Goal: Check status: Check status

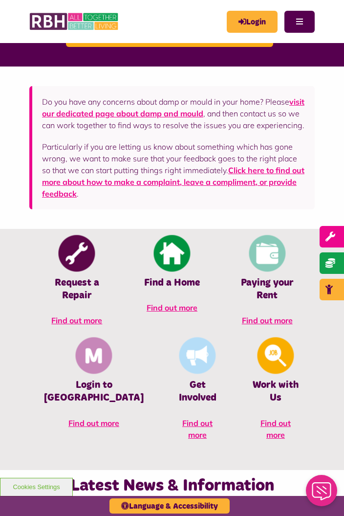
scroll to position [250, 0]
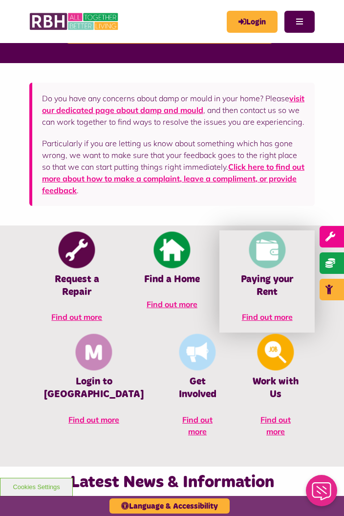
click at [249, 258] on img at bounding box center [267, 250] width 37 height 37
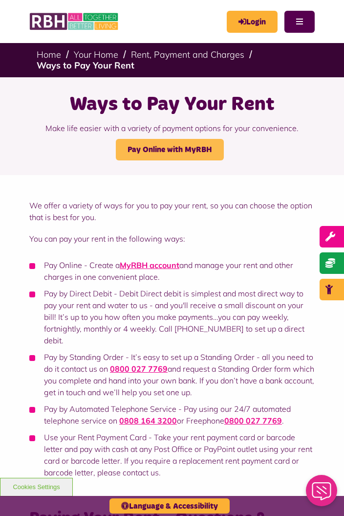
click at [208, 139] on link "Pay Online with MyRBH" at bounding box center [170, 150] width 108 height 22
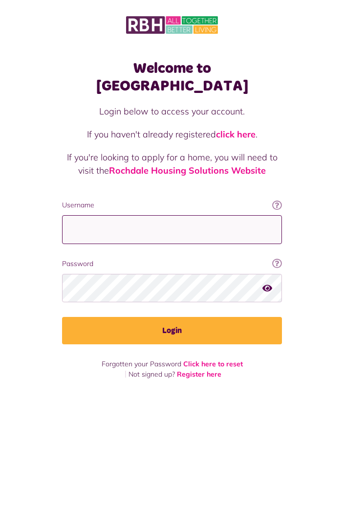
click at [165, 215] on input "Username" at bounding box center [172, 229] width 220 height 29
type input "**********"
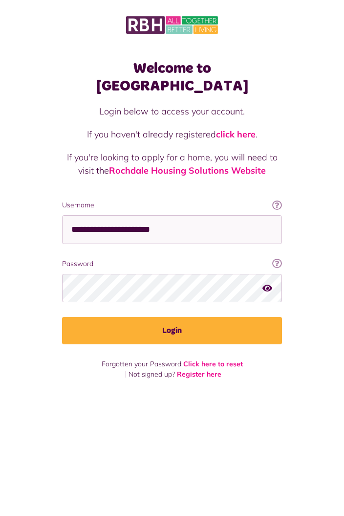
click at [62, 317] on button "Login" at bounding box center [172, 330] width 220 height 27
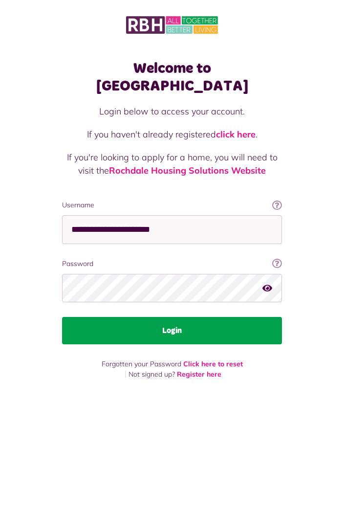
click at [247, 317] on button "Login" at bounding box center [172, 330] width 220 height 27
click at [210, 317] on button "Login" at bounding box center [172, 330] width 220 height 27
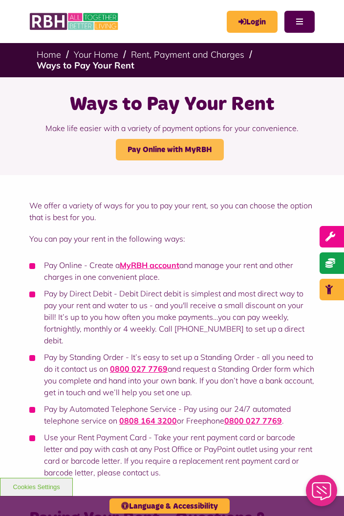
click at [204, 151] on link "Pay Online with MyRBH" at bounding box center [170, 150] width 108 height 22
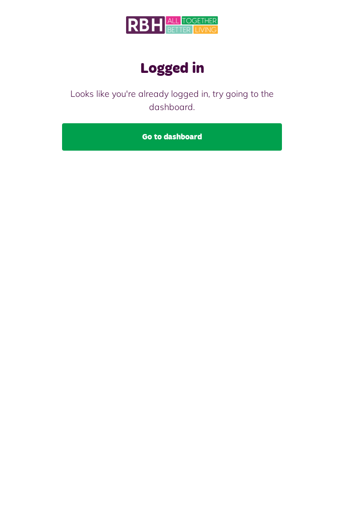
click at [241, 138] on link "Go to dashboard" at bounding box center [172, 136] width 220 height 27
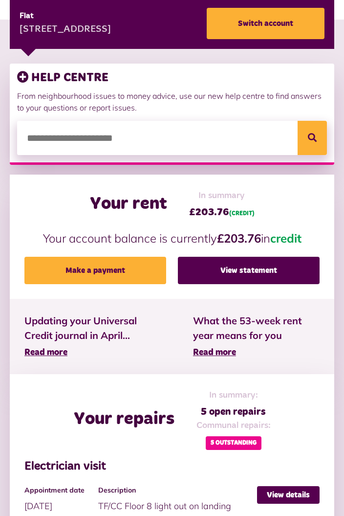
scroll to position [170, 0]
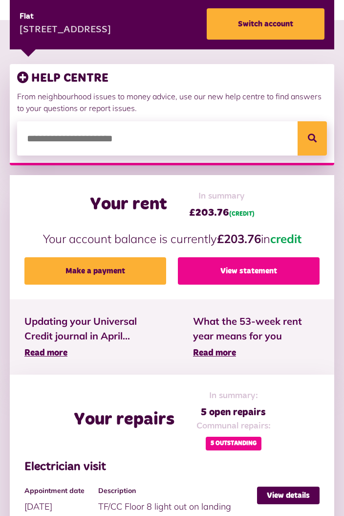
click at [242, 271] on link "View statement" at bounding box center [249, 270] width 142 height 27
